Goal: Find specific page/section: Find specific page/section

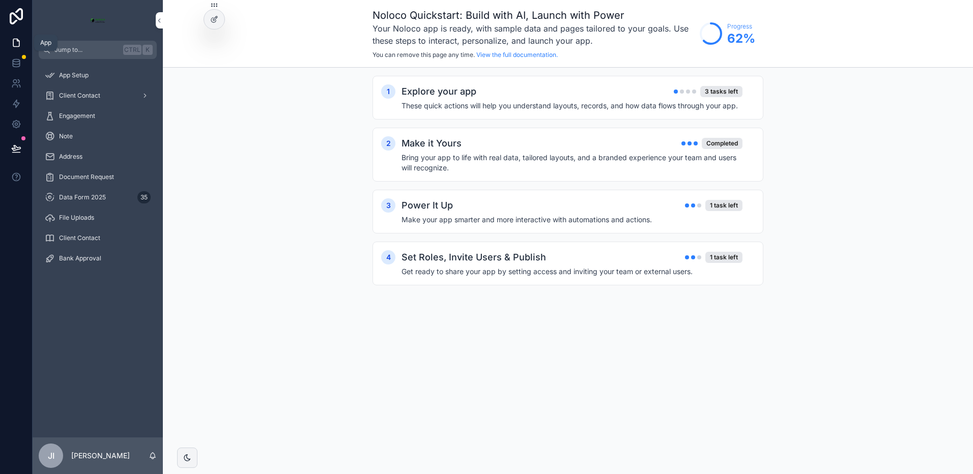
click at [16, 44] on icon at bounding box center [16, 43] width 10 height 10
click at [85, 195] on span "Data Form 2025" at bounding box center [82, 197] width 47 height 8
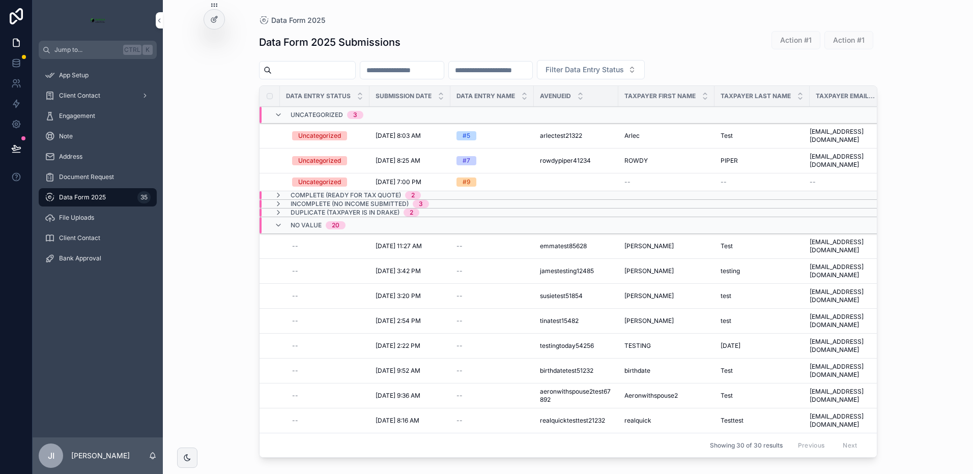
click at [277, 221] on icon "scrollable content" at bounding box center [278, 225] width 8 height 8
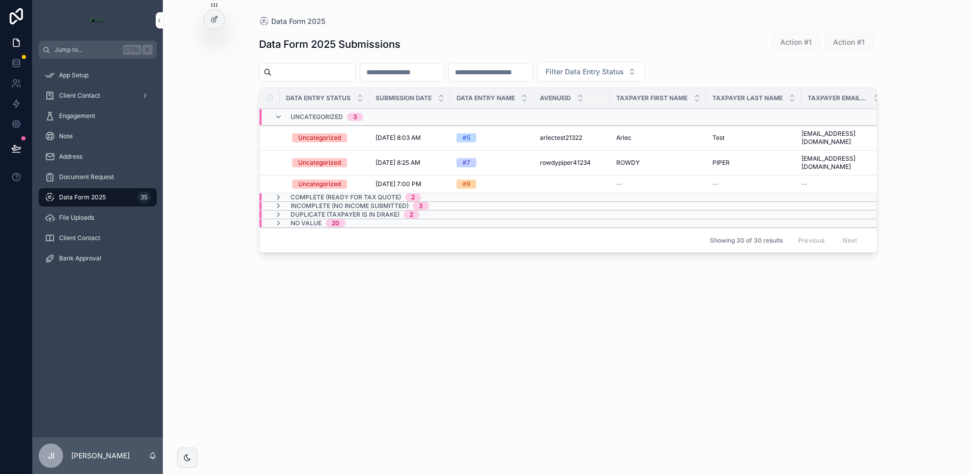
click at [277, 114] on icon "scrollable content" at bounding box center [278, 117] width 8 height 8
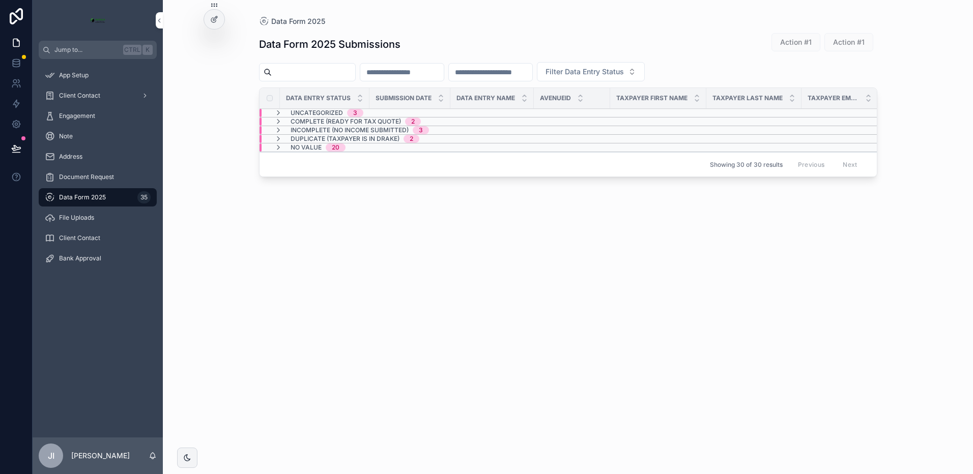
click at [278, 144] on icon "scrollable content" at bounding box center [278, 147] width 8 height 8
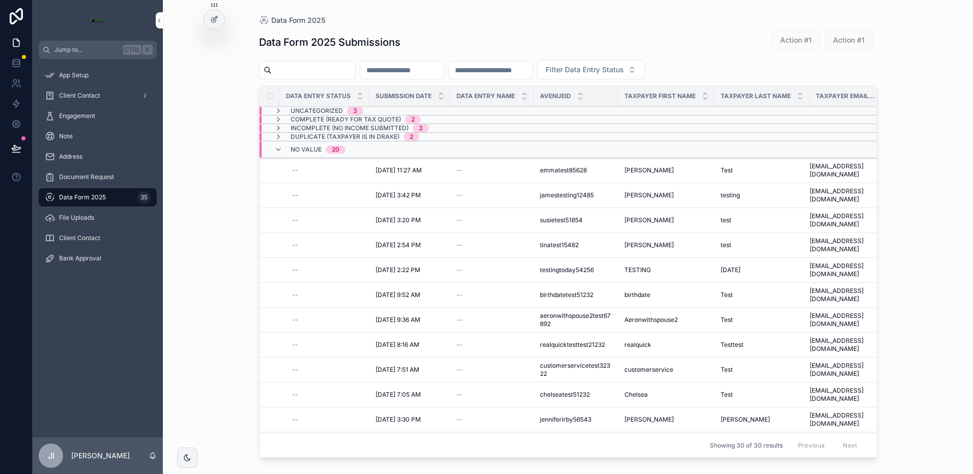
click at [276, 148] on icon "scrollable content" at bounding box center [278, 150] width 8 height 8
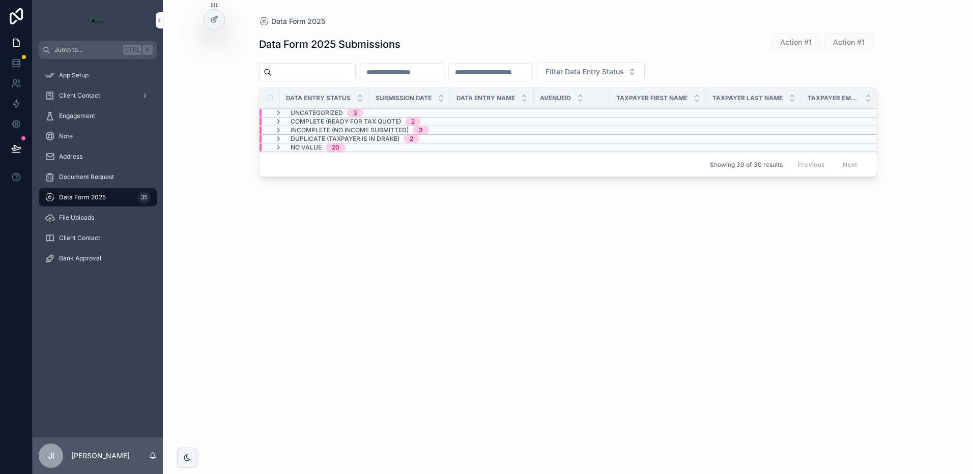
click at [299, 112] on span "Uncategorized" at bounding box center [317, 113] width 52 height 8
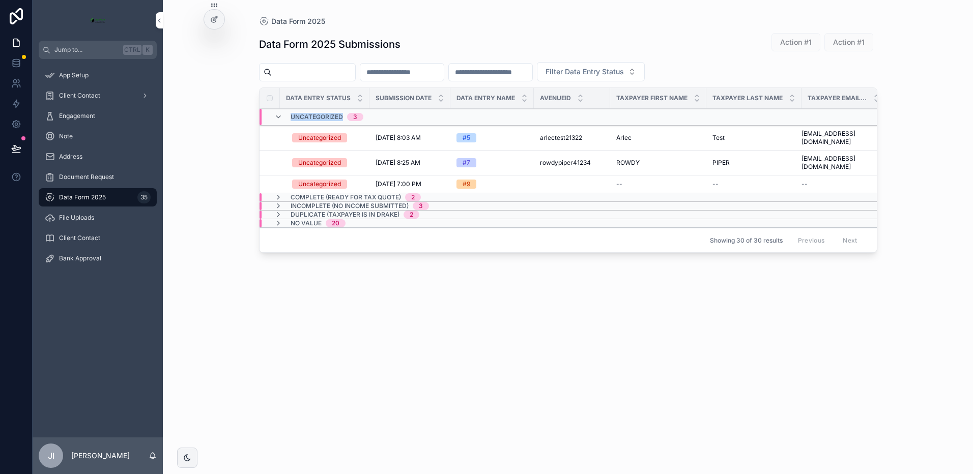
drag, startPoint x: 342, startPoint y: 118, endPoint x: 287, endPoint y: 121, distance: 55.0
click at [287, 121] on div "Uncategorized 3" at bounding box center [318, 117] width 89 height 16
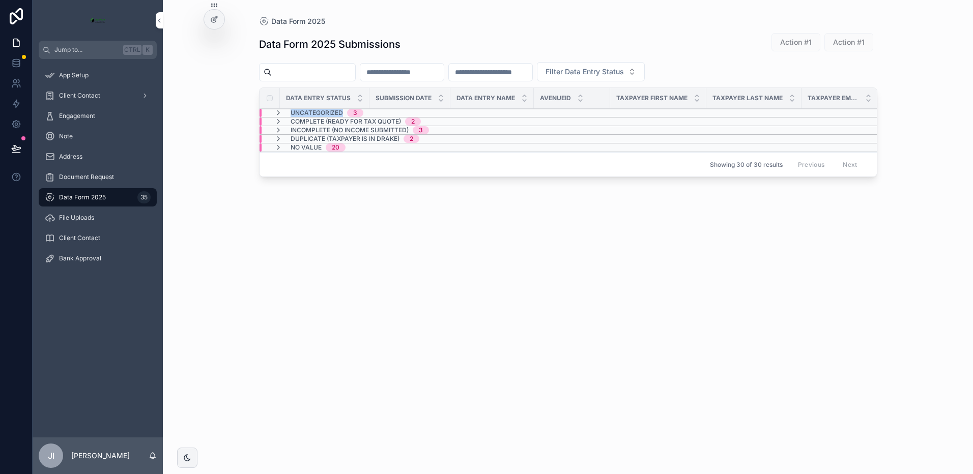
drag, startPoint x: 342, startPoint y: 112, endPoint x: 291, endPoint y: 110, distance: 51.9
click at [291, 110] on div "Uncategorized 3" at bounding box center [327, 113] width 73 height 8
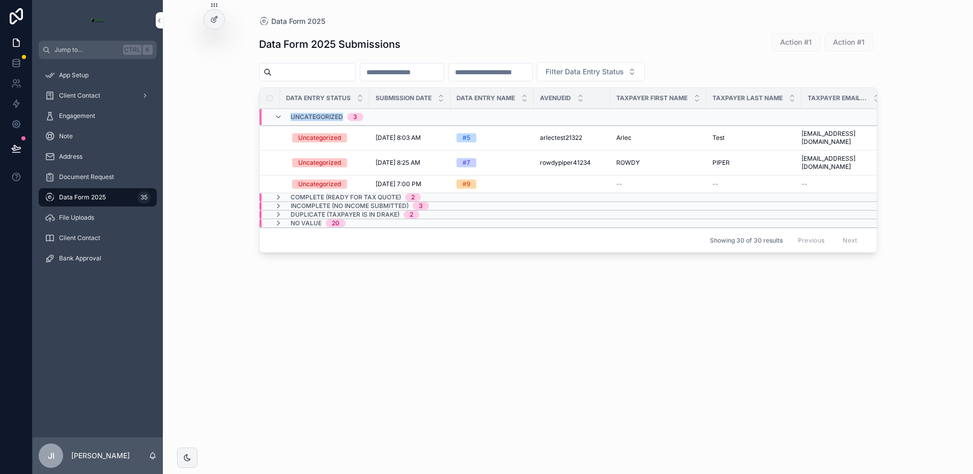
drag, startPoint x: 291, startPoint y: 117, endPoint x: 341, endPoint y: 117, distance: 50.9
click at [341, 117] on span "Uncategorized" at bounding box center [317, 117] width 52 height 8
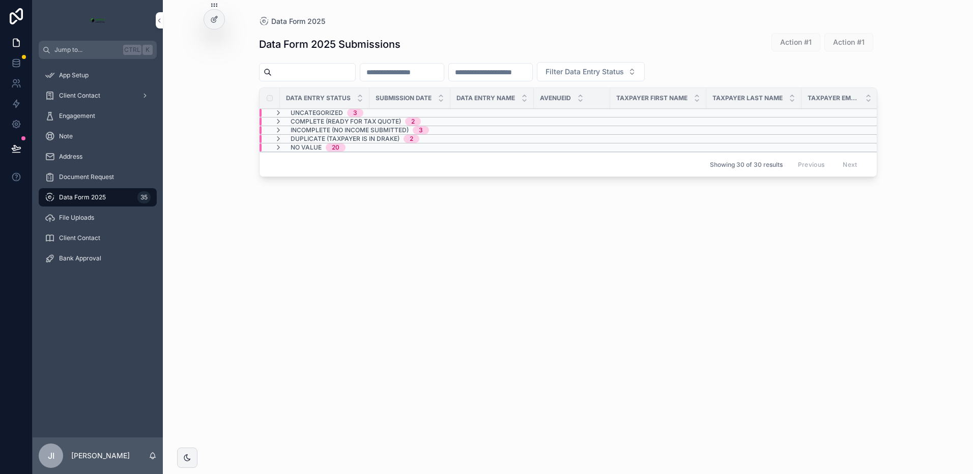
copy span "Uncategorized"
click at [323, 114] on span "Uncategorized" at bounding box center [317, 113] width 52 height 8
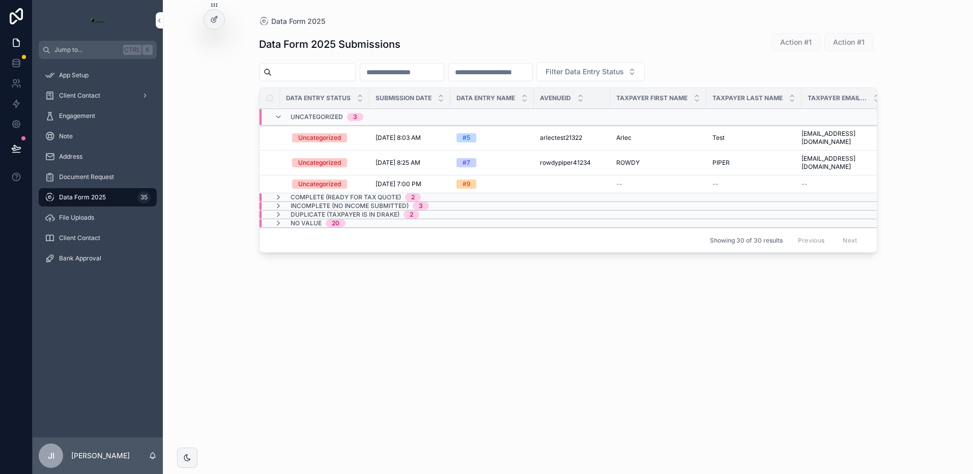
drag, startPoint x: 322, startPoint y: 114, endPoint x: 539, endPoint y: 136, distance: 218.3
click at [540, 136] on span "arlectest21322" at bounding box center [561, 138] width 42 height 8
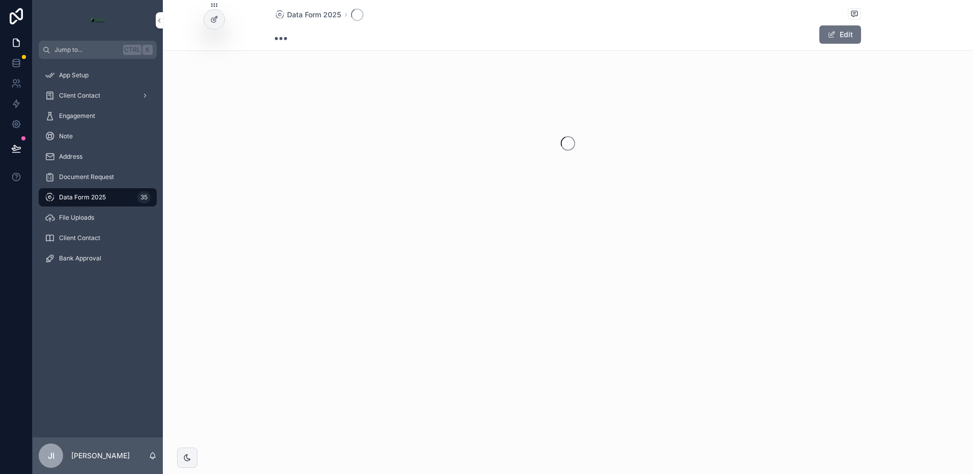
click at [546, 139] on div "scrollable content" at bounding box center [568, 143] width 810 height 161
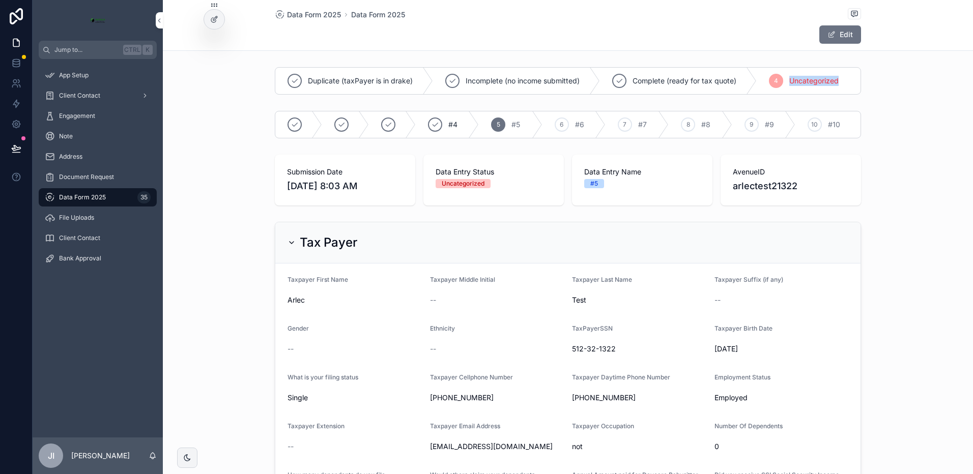
drag, startPoint x: 838, startPoint y: 81, endPoint x: 787, endPoint y: 90, distance: 52.0
click at [787, 90] on div "4 Uncategorized" at bounding box center [809, 81] width 104 height 26
copy span "Uncategorized"
